Goal: Transaction & Acquisition: Purchase product/service

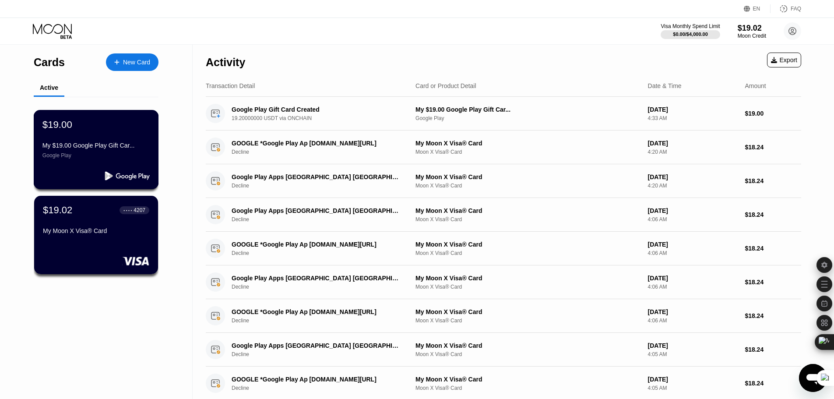
click at [90, 139] on div "$19.00 My $19.00 Google Play Gift Car... Google Play" at bounding box center [95, 139] width 107 height 40
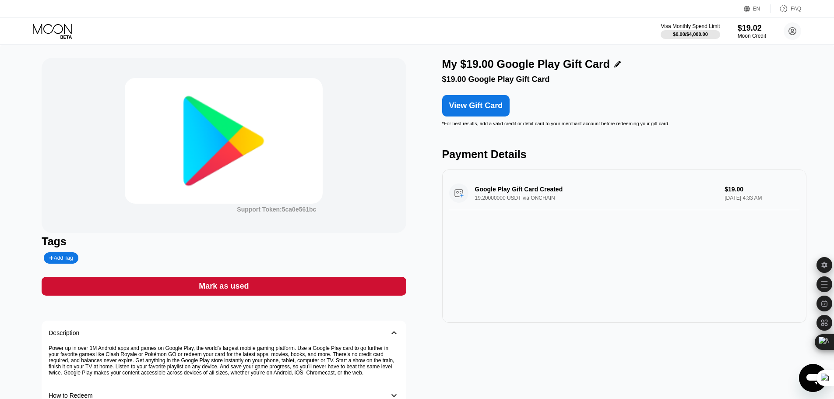
click at [490, 104] on div "View Gift Card" at bounding box center [476, 106] width 63 height 16
